Goal: Task Accomplishment & Management: Manage account settings

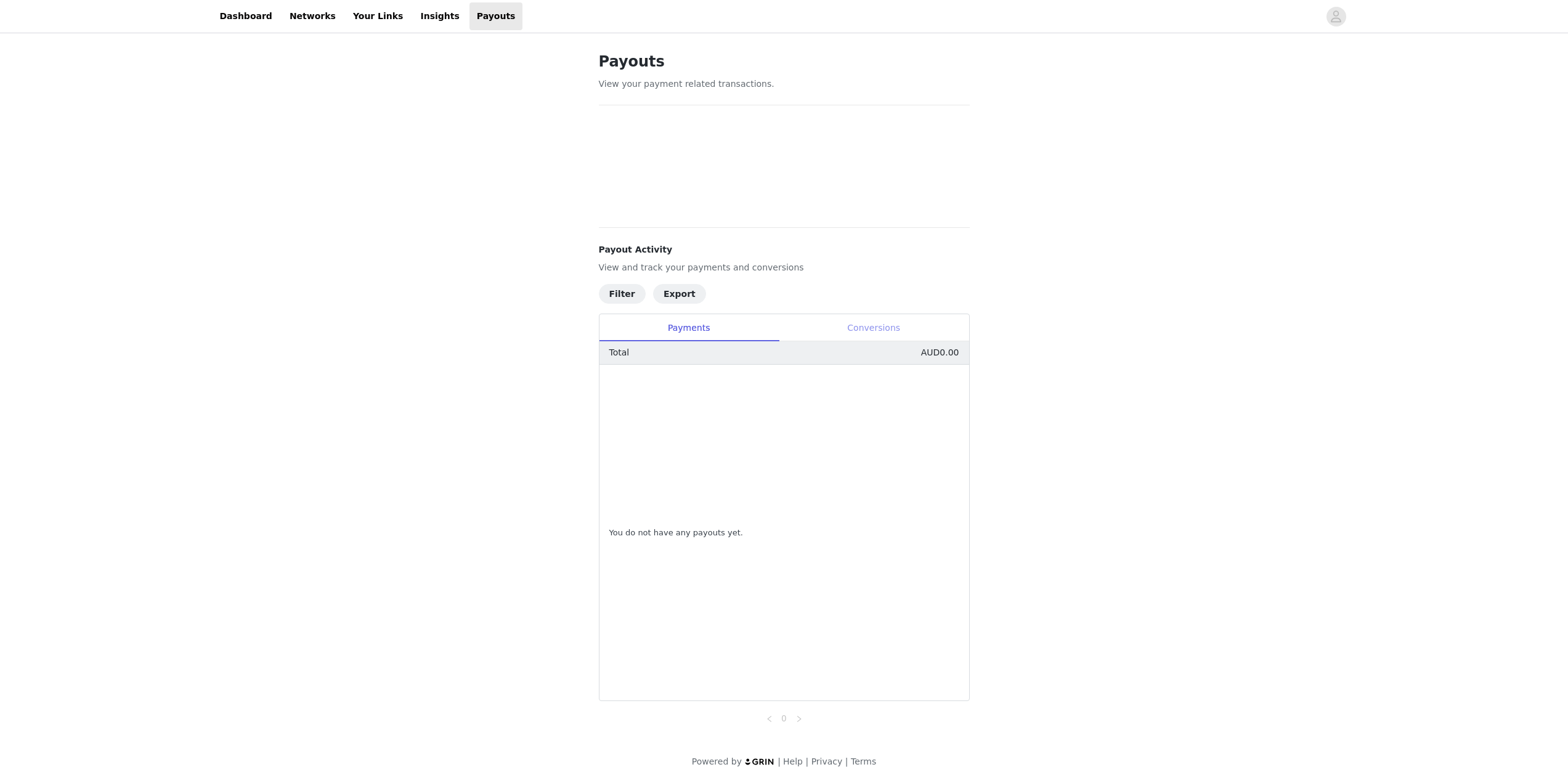
click at [859, 326] on div "Conversions" at bounding box center [874, 328] width 190 height 28
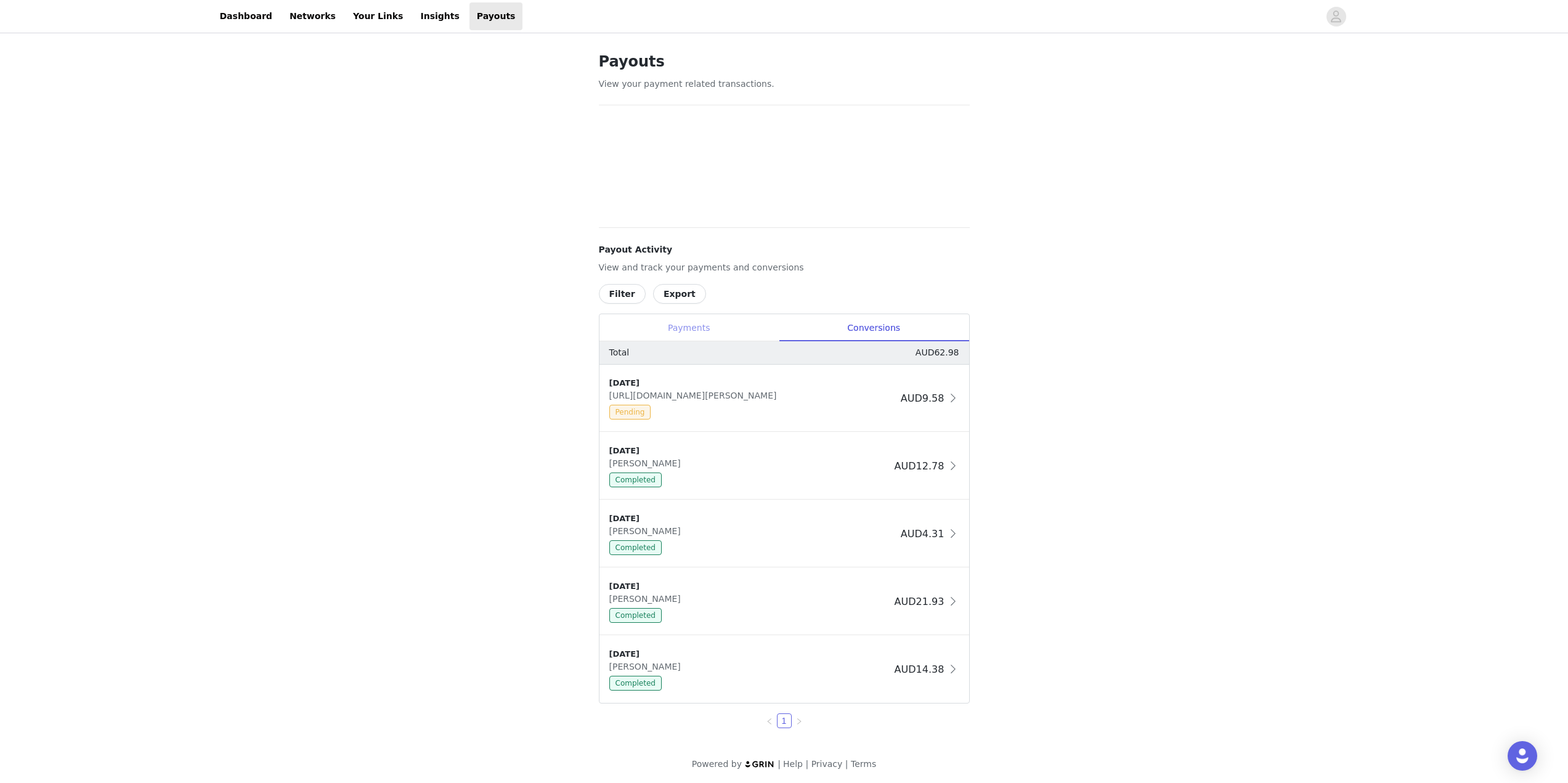
click at [743, 334] on div "Payments" at bounding box center [689, 328] width 179 height 28
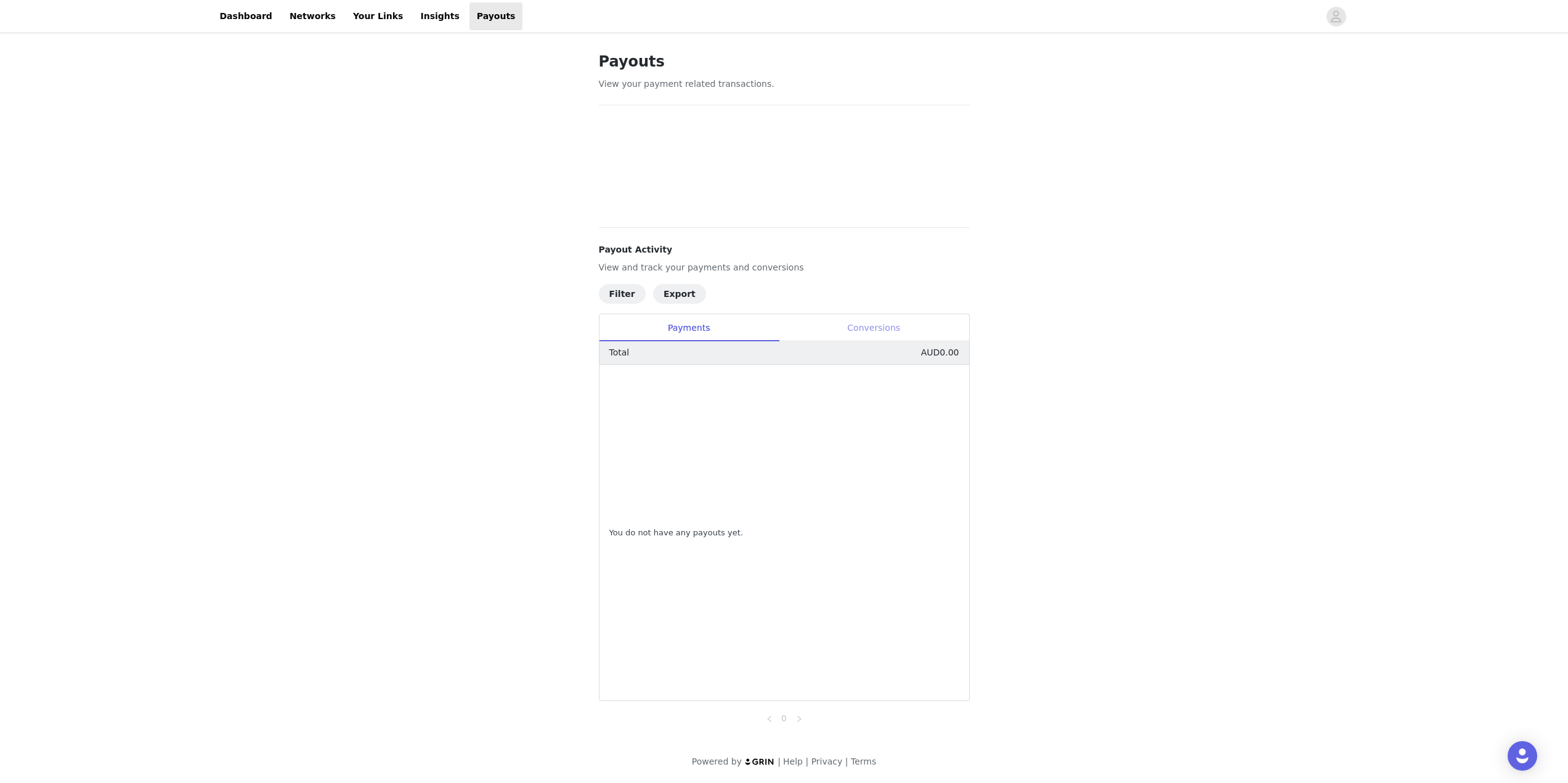
click at [836, 329] on div "Conversions" at bounding box center [874, 328] width 190 height 28
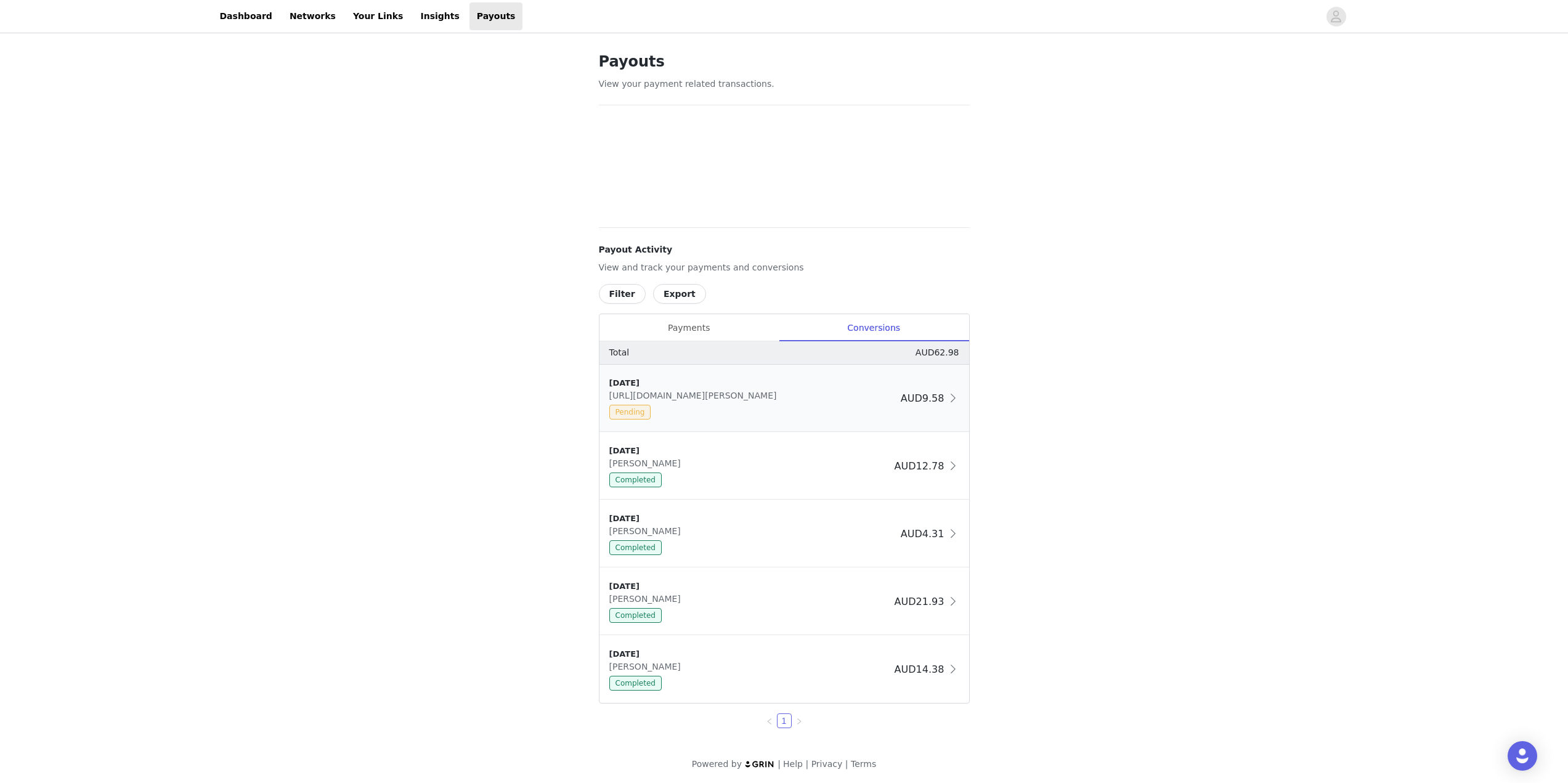
click at [724, 408] on div "Pending" at bounding box center [752, 412] width 287 height 14
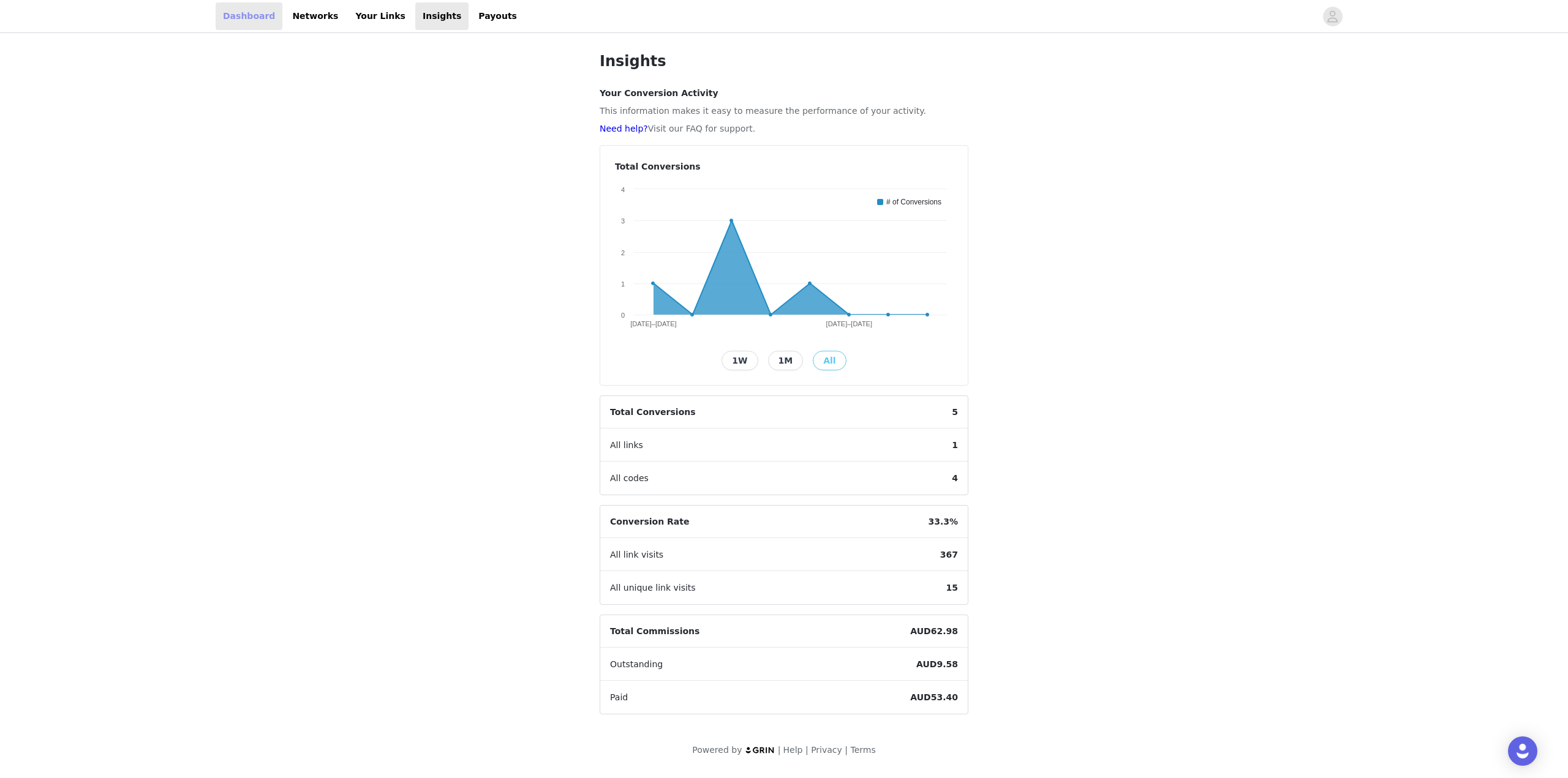
click at [228, 14] on link "Dashboard" at bounding box center [249, 16] width 67 height 28
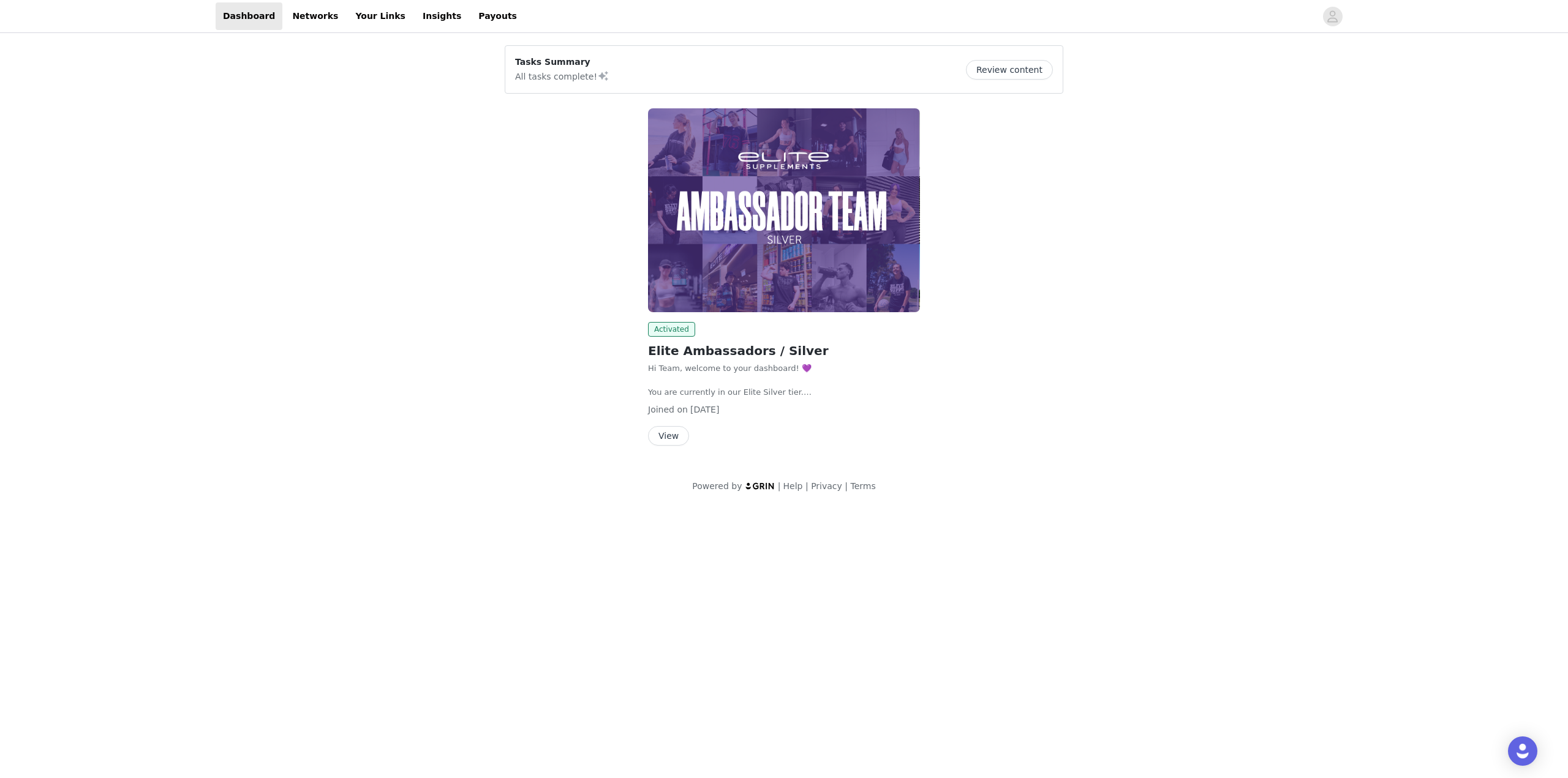
click at [669, 441] on button "View" at bounding box center [668, 435] width 41 height 19
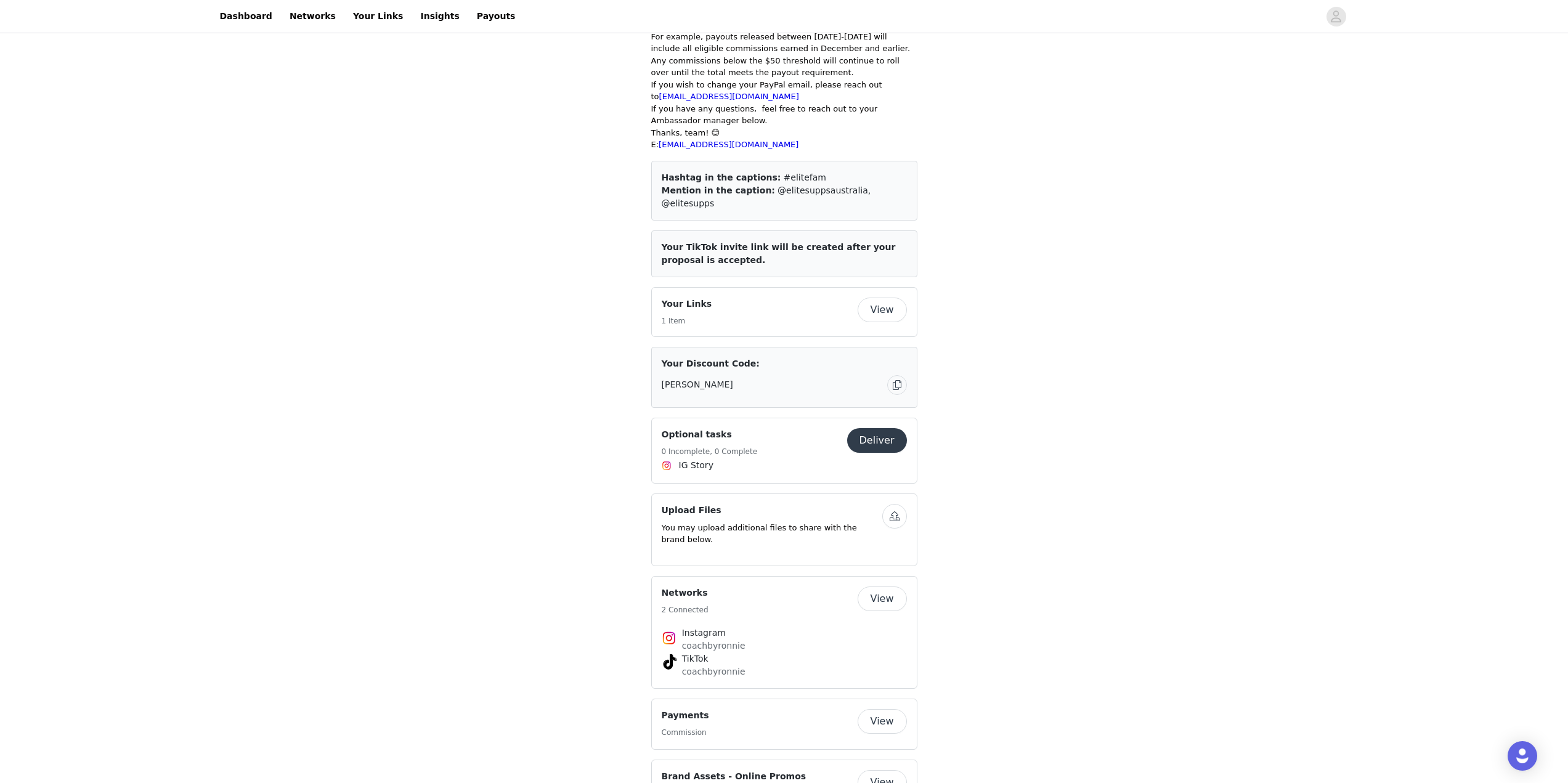
scroll to position [555, 0]
